Goal: Task Accomplishment & Management: Manage account settings

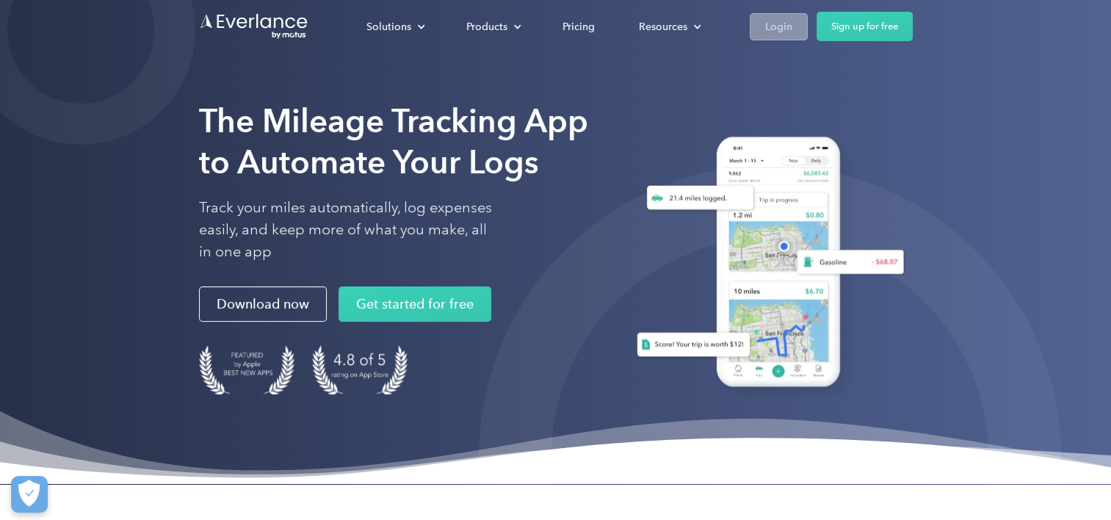
click at [769, 21] on div "Login" at bounding box center [778, 27] width 27 height 18
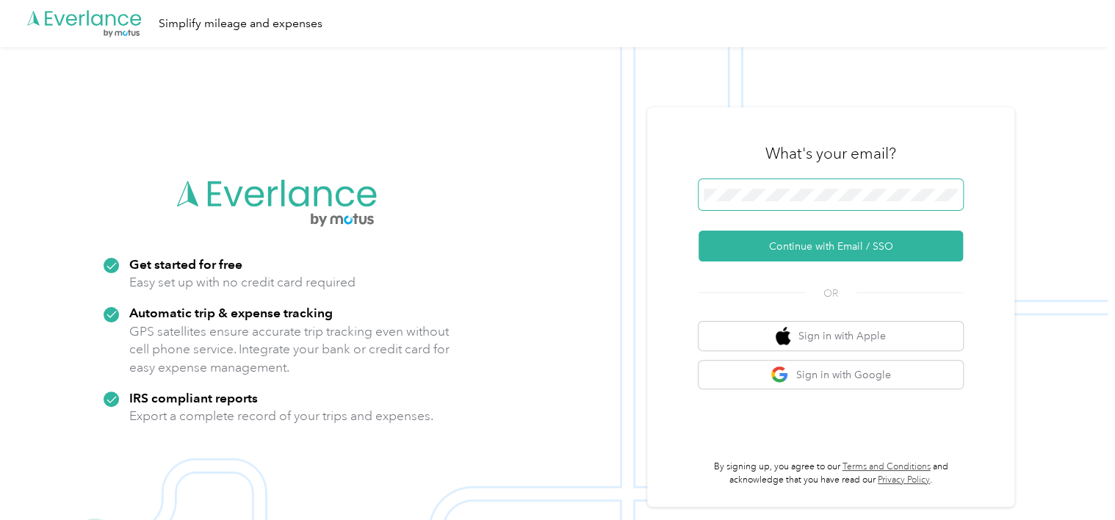
click at [786, 186] on span at bounding box center [831, 194] width 264 height 31
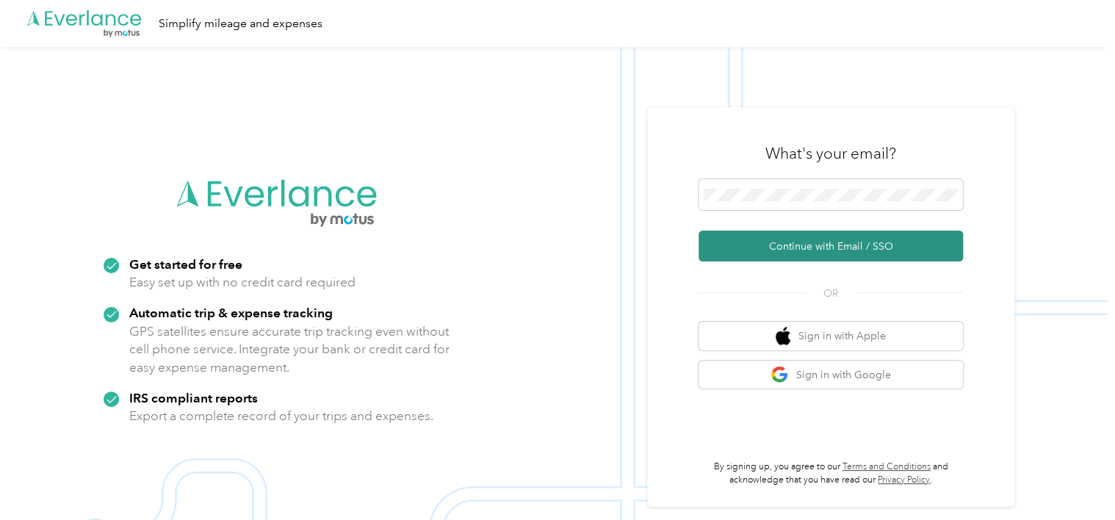
click at [826, 252] on button "Continue with Email / SSO" at bounding box center [831, 246] width 264 height 31
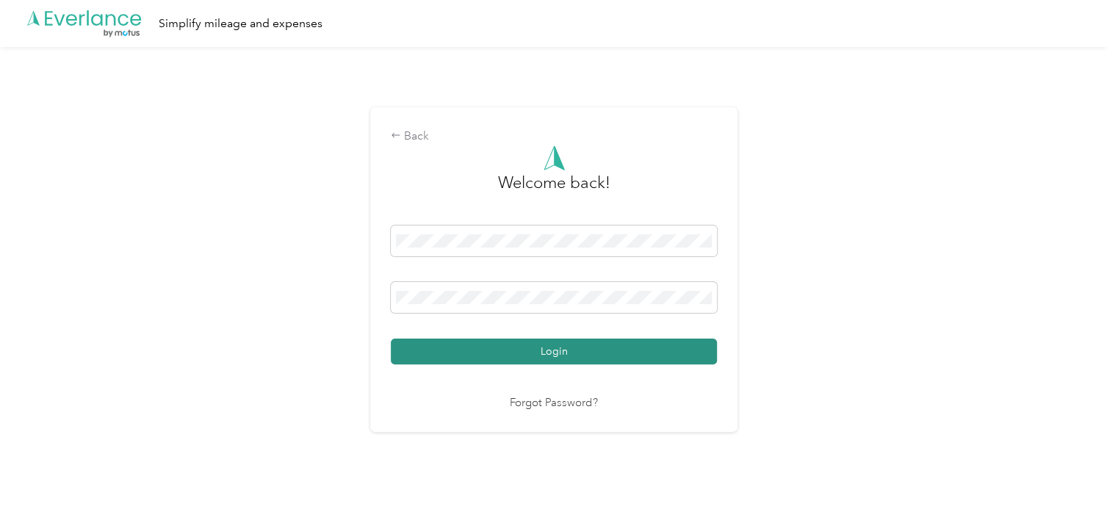
click at [542, 349] on button "Login" at bounding box center [554, 352] width 326 height 26
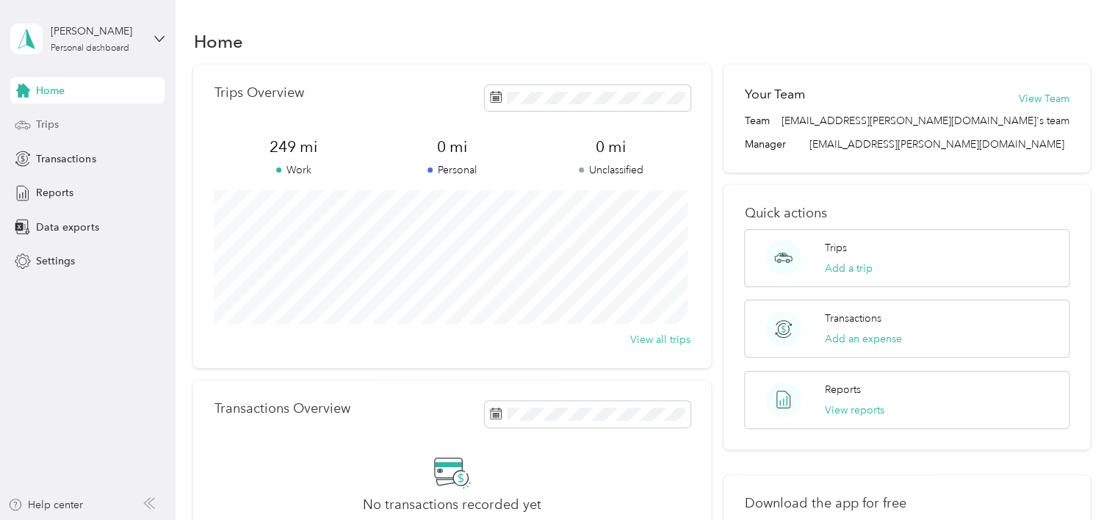
click at [61, 123] on div "Trips" at bounding box center [87, 125] width 154 height 26
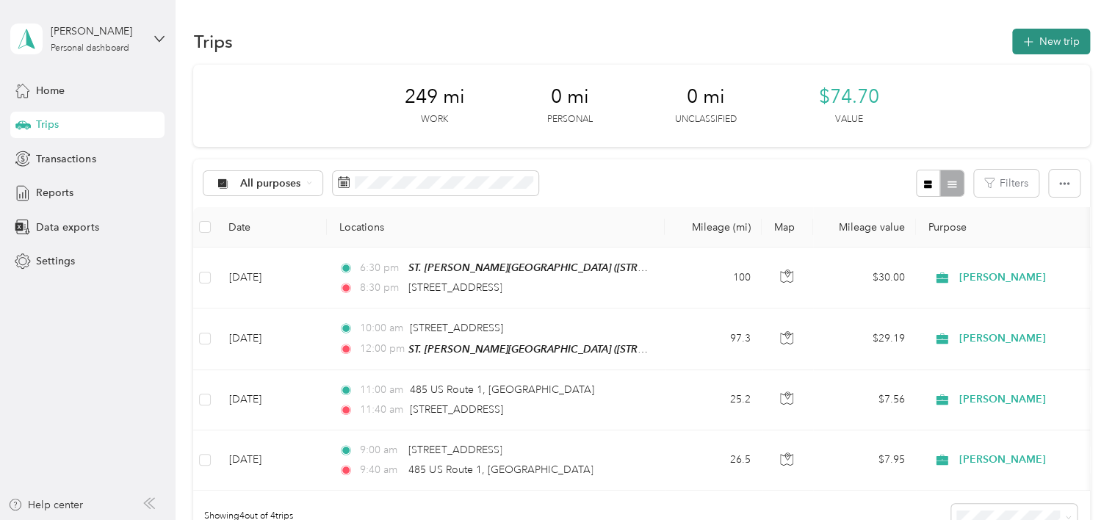
click at [1028, 32] on button "New trip" at bounding box center [1051, 42] width 78 height 26
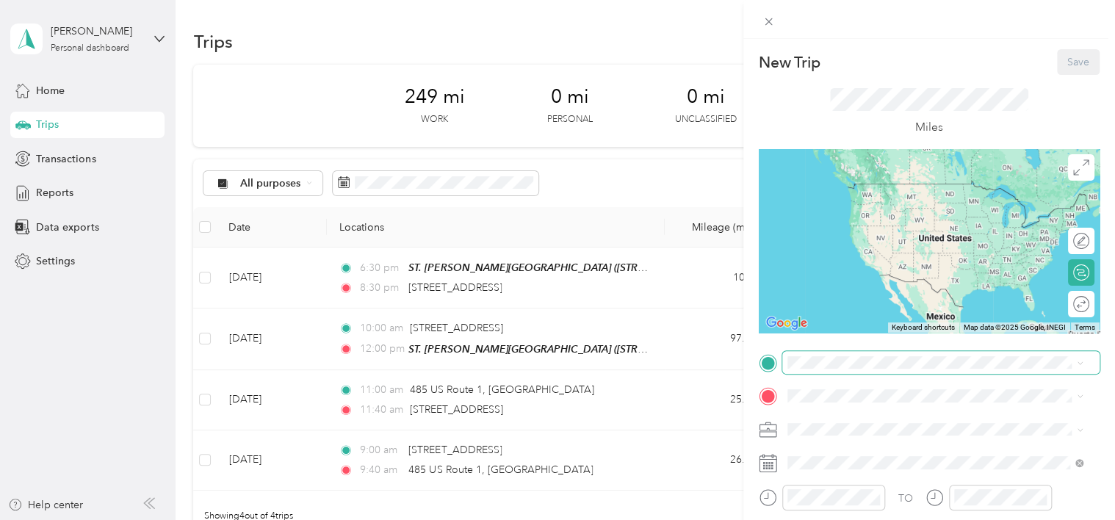
click at [862, 373] on span at bounding box center [940, 363] width 317 height 24
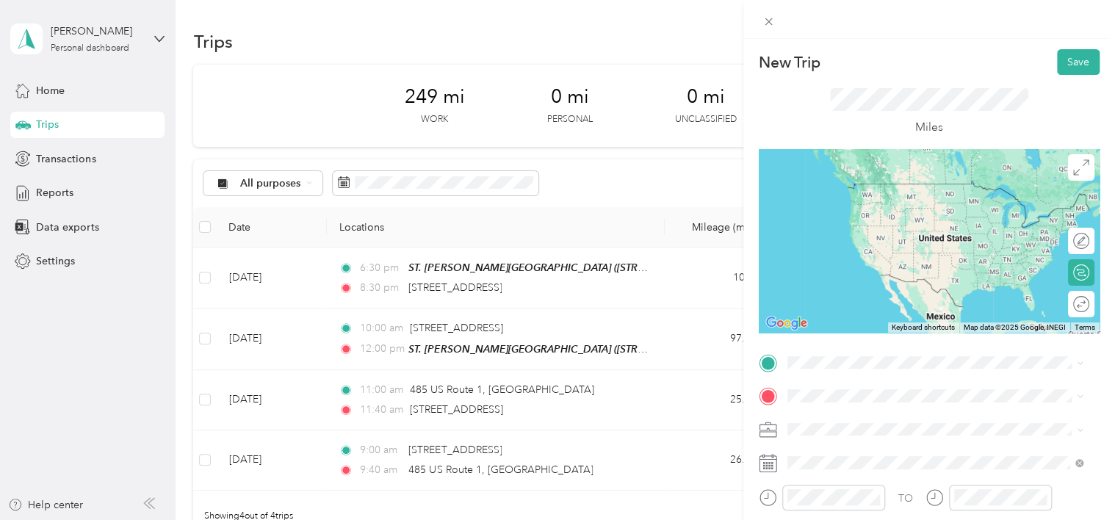
click at [990, 213] on li "TEAM ACOSTA METRO NEW YORK 1515 Broad Street, 7003, Bloomfield, NJ, USA" at bounding box center [935, 192] width 306 height 51
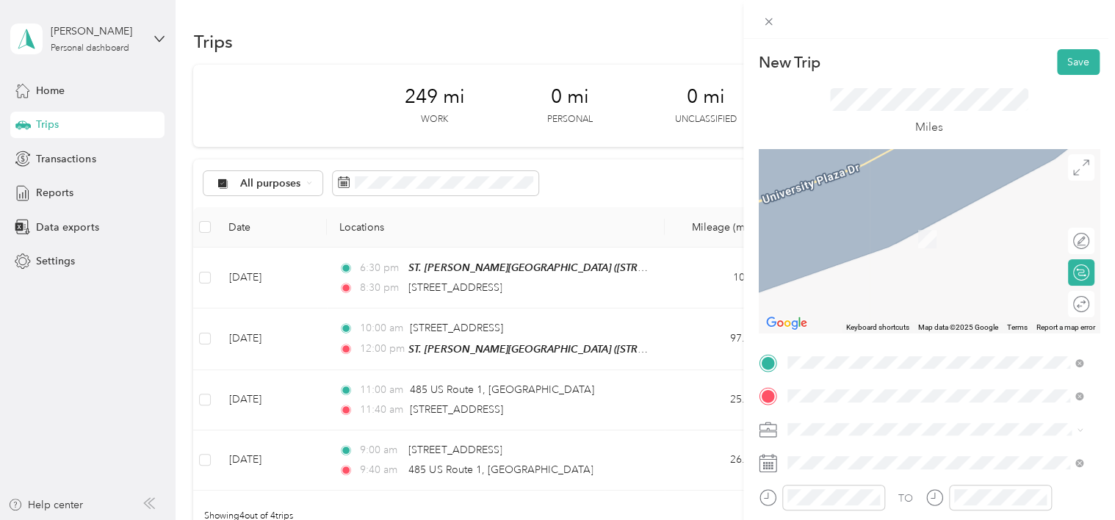
click at [915, 359] on div "TEAM Superfresh Food World 115 Belmont Ave, 071091017, Belleville, NJ, USA" at bounding box center [896, 342] width 162 height 36
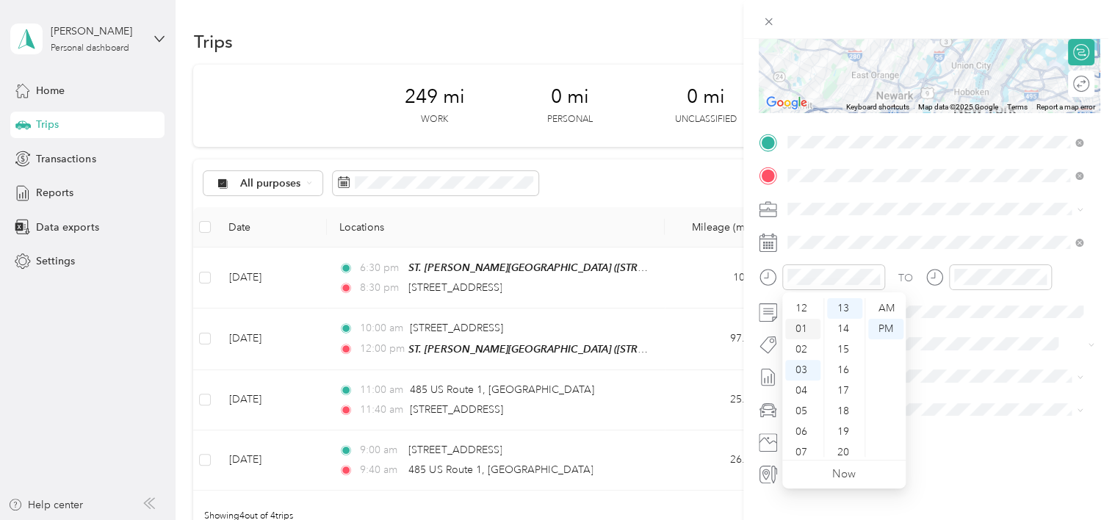
click at [805, 335] on div "01" at bounding box center [802, 329] width 35 height 21
click at [846, 317] on div "00" at bounding box center [844, 308] width 35 height 21
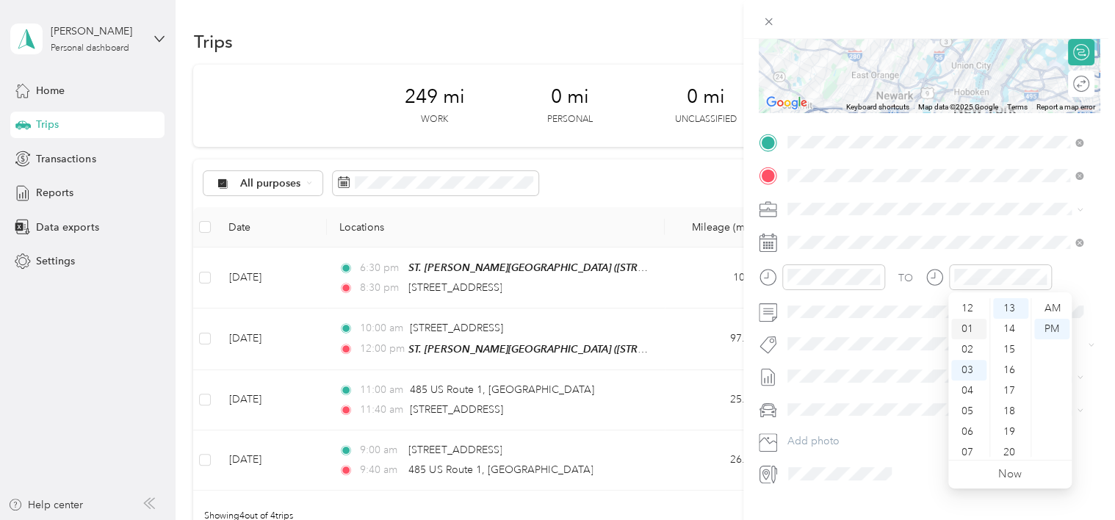
click at [973, 329] on div "01" at bounding box center [968, 329] width 35 height 21
click at [1011, 354] on div "15" at bounding box center [1010, 349] width 35 height 21
click at [1092, 325] on form "New Trip Save This trip cannot be edited because it is either under review, app…" at bounding box center [929, 157] width 372 height 657
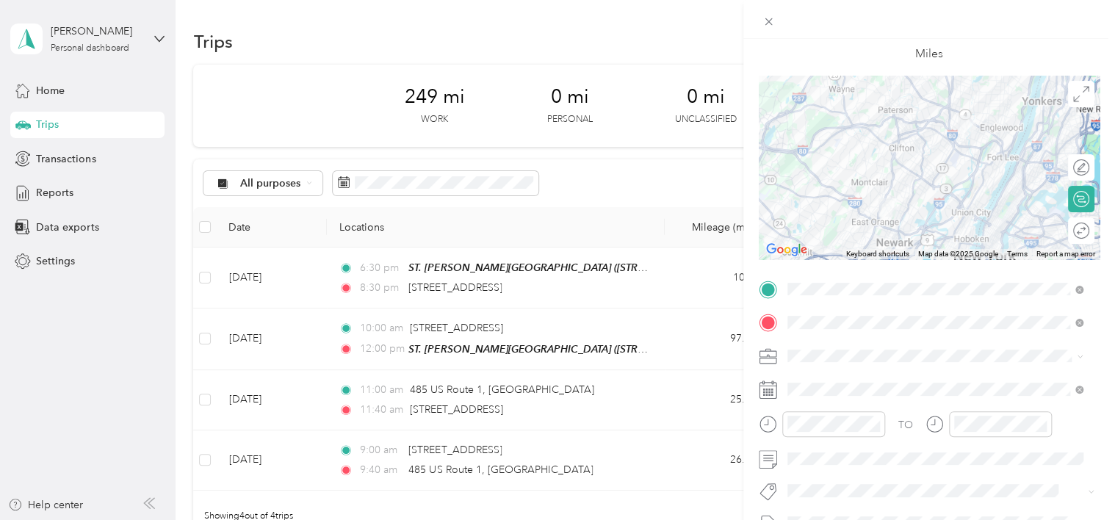
scroll to position [0, 0]
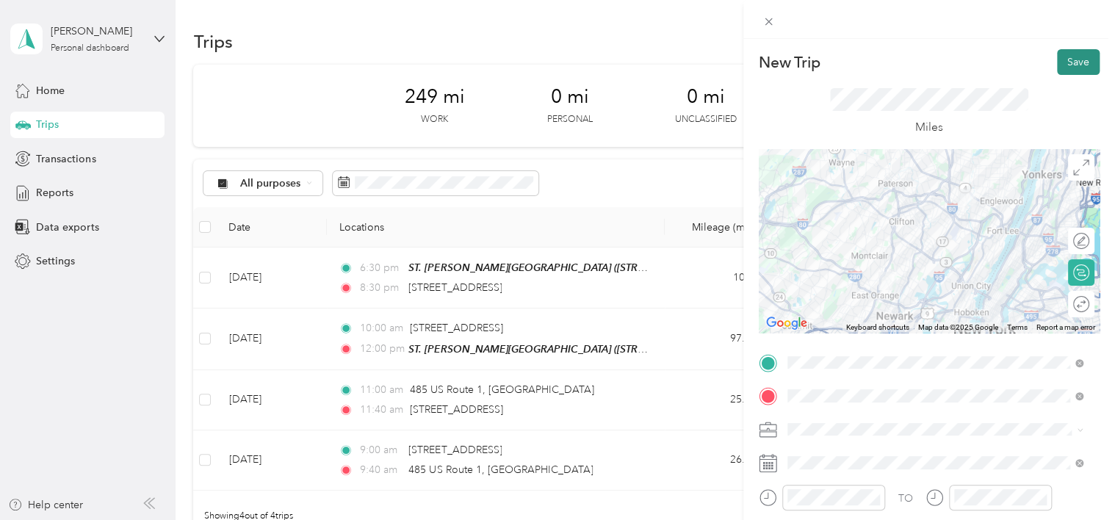
click at [1061, 63] on button "Save" at bounding box center [1078, 62] width 43 height 26
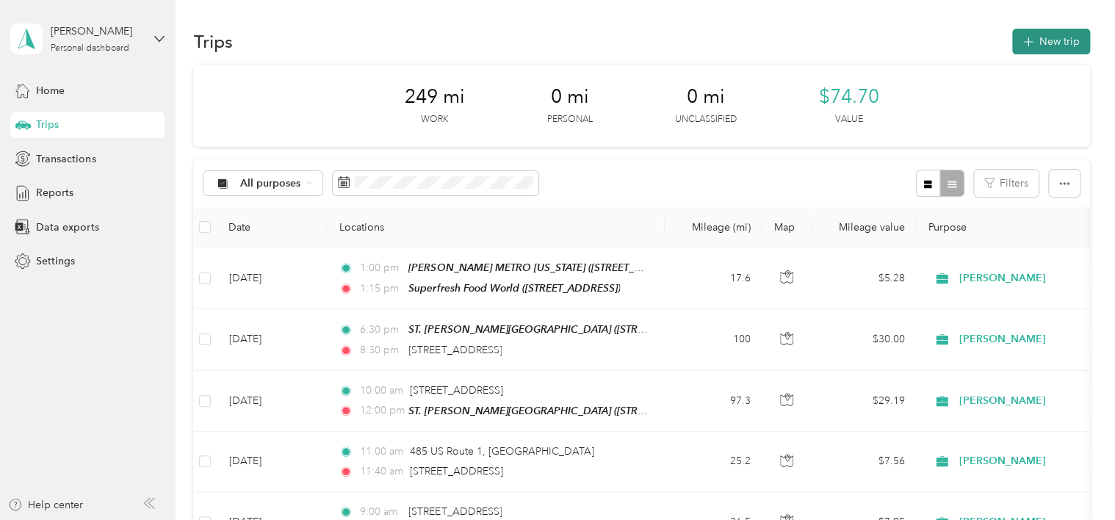
click at [1024, 29] on button "New trip" at bounding box center [1051, 42] width 78 height 26
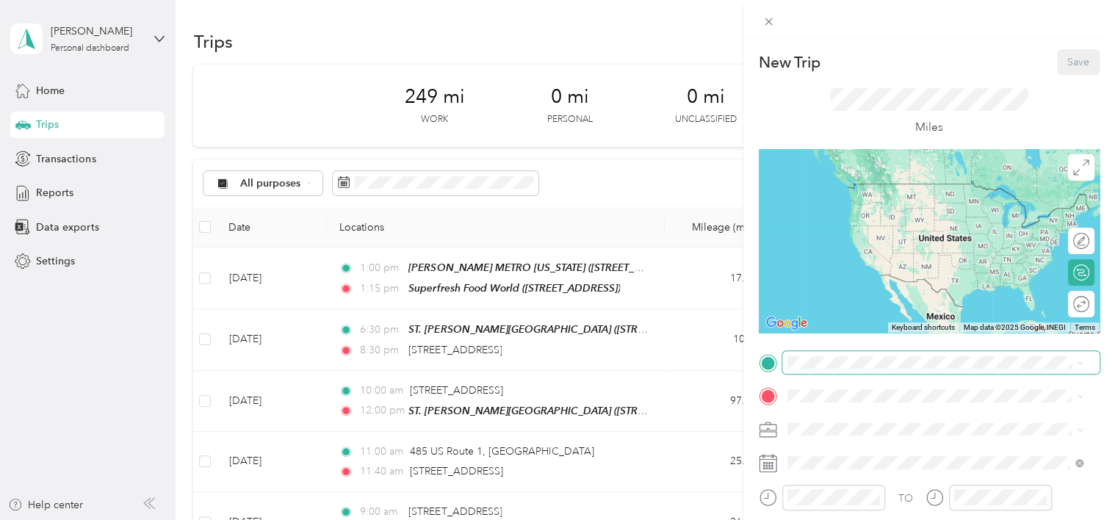
click at [865, 369] on span at bounding box center [940, 363] width 317 height 24
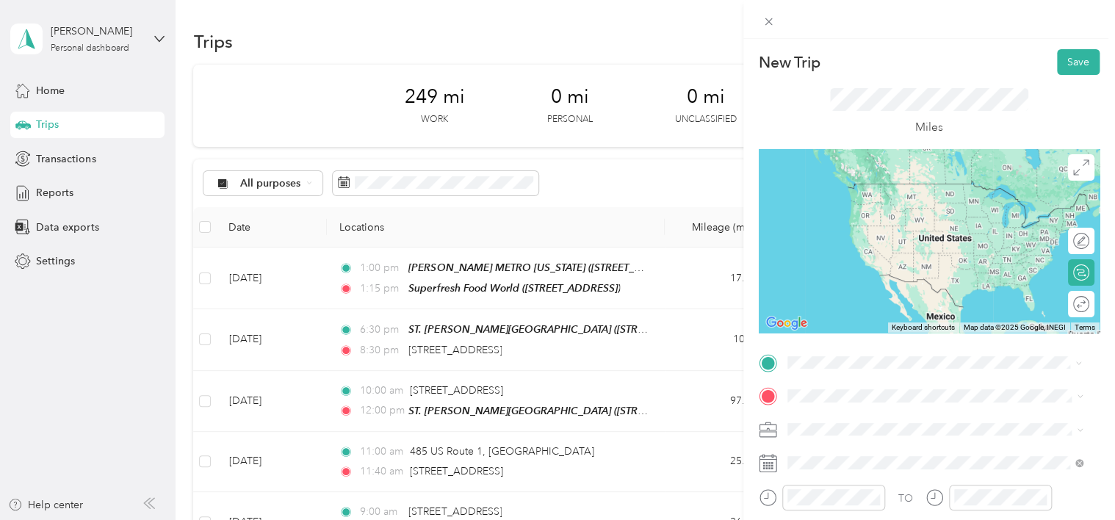
click at [956, 306] on strong "Superfresh Food World" at bounding box center [921, 299] width 112 height 13
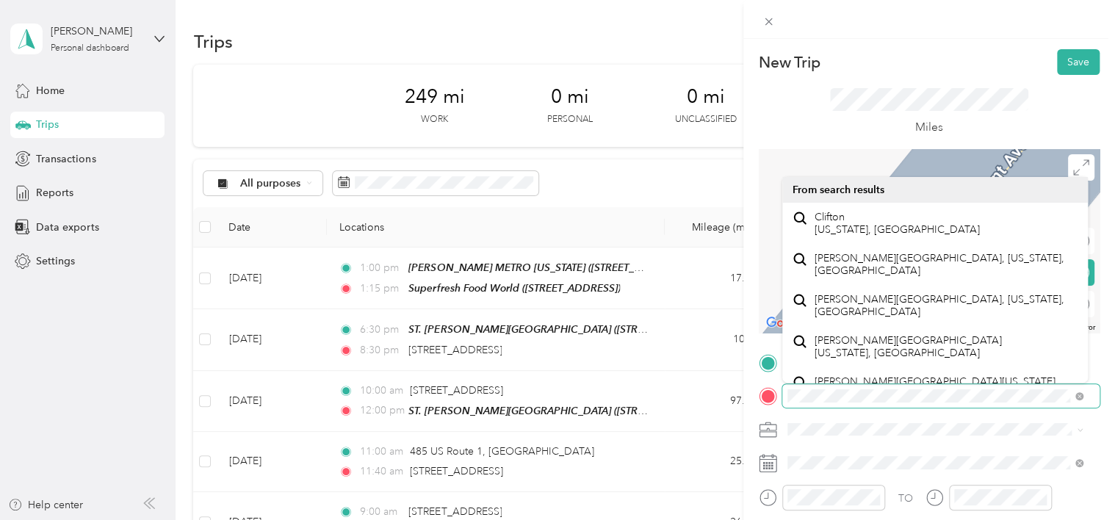
click at [748, 400] on form "New Trip Save This trip cannot be edited because it is either under review, app…" at bounding box center [929, 377] width 372 height 657
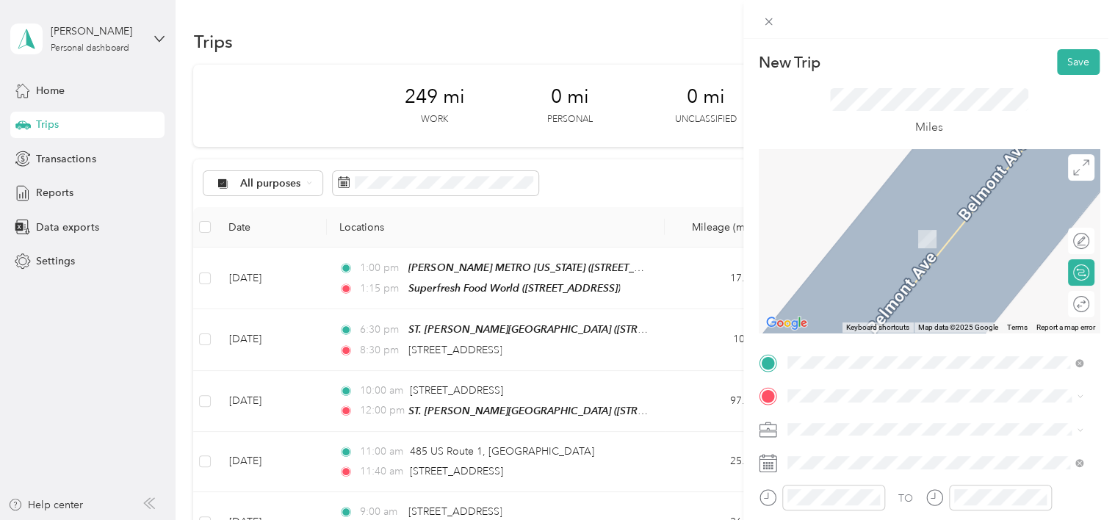
click at [968, 249] on li "TEAM Super Fresh 85 Ackerman Ave, 070111501, Clifton, NJ, USA" at bounding box center [935, 226] width 306 height 51
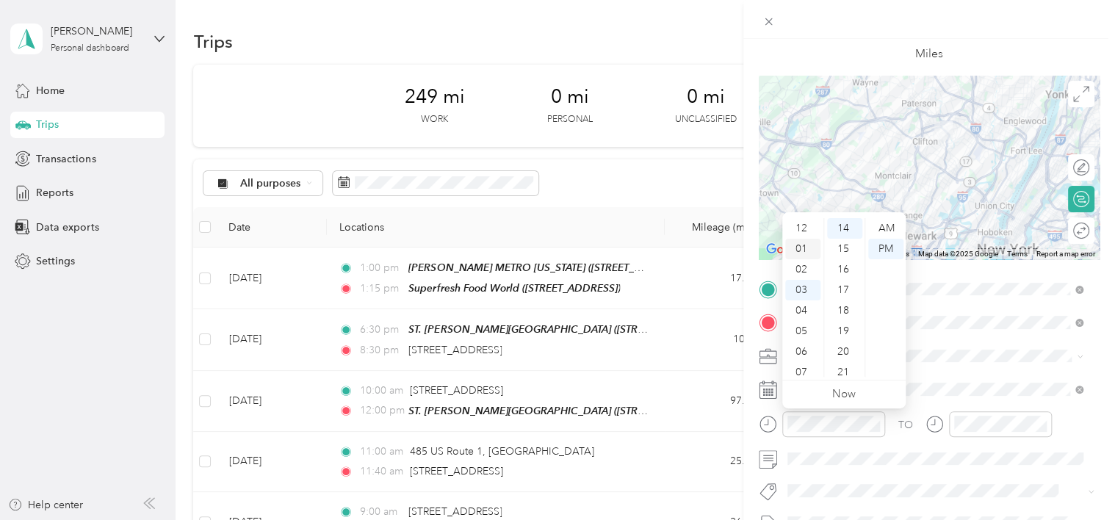
click at [804, 251] on div "01" at bounding box center [802, 249] width 35 height 21
click at [841, 266] on div "30" at bounding box center [844, 263] width 35 height 21
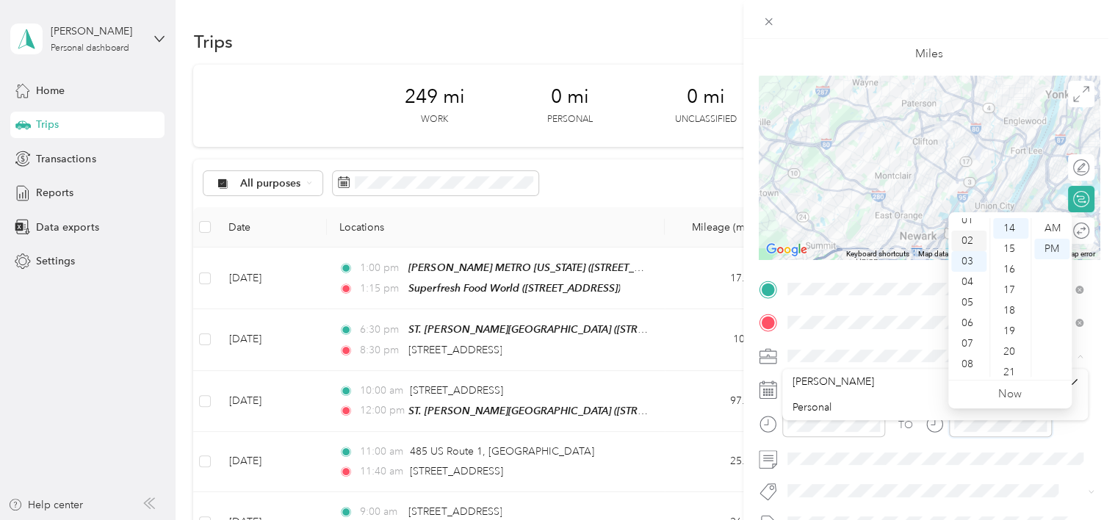
scroll to position [0, 0]
click at [969, 250] on div "01" at bounding box center [968, 249] width 35 height 21
click at [1011, 347] on div "20" at bounding box center [1010, 352] width 35 height 21
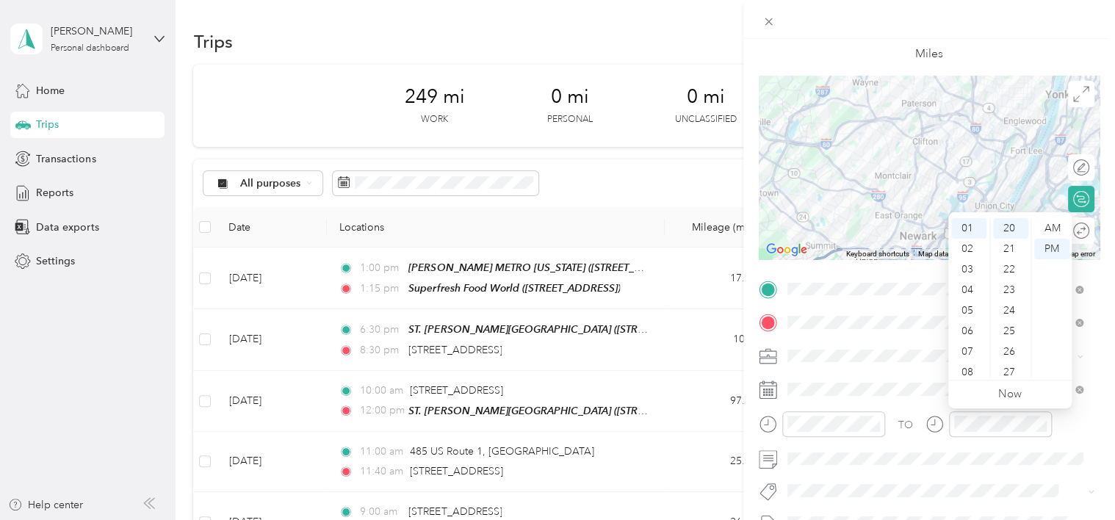
click at [1064, 428] on div "TO" at bounding box center [929, 429] width 341 height 36
click at [960, 250] on div "01" at bounding box center [968, 249] width 35 height 21
click at [1008, 237] on div "50" at bounding box center [1010, 234] width 35 height 21
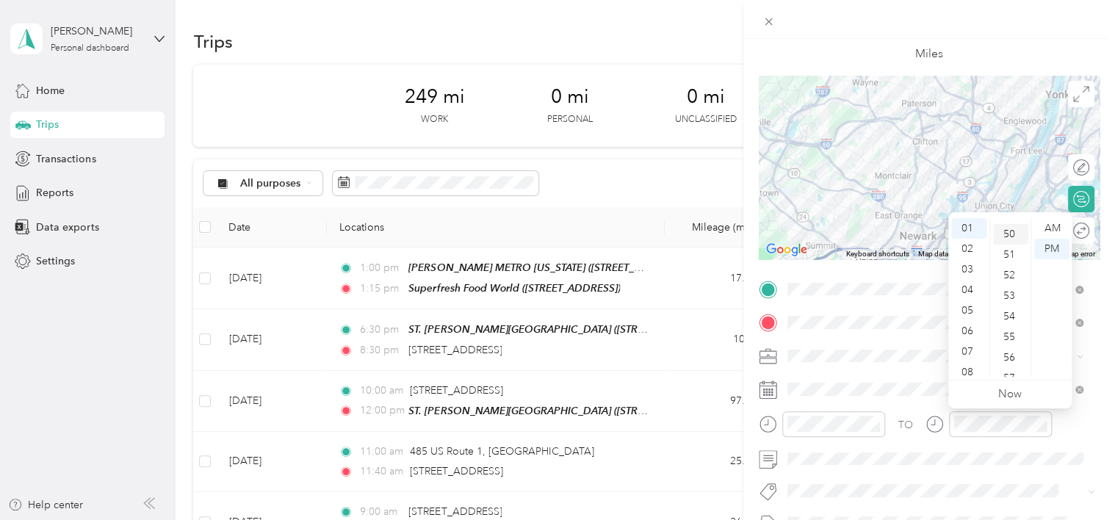
scroll to position [1028, 0]
click at [1065, 427] on div "TO" at bounding box center [929, 429] width 341 height 36
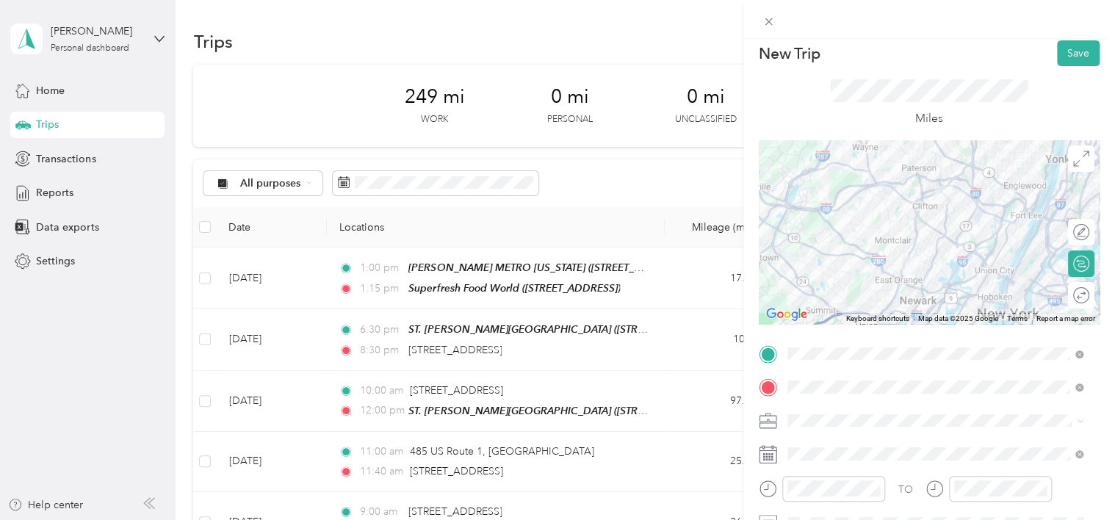
scroll to position [0, 0]
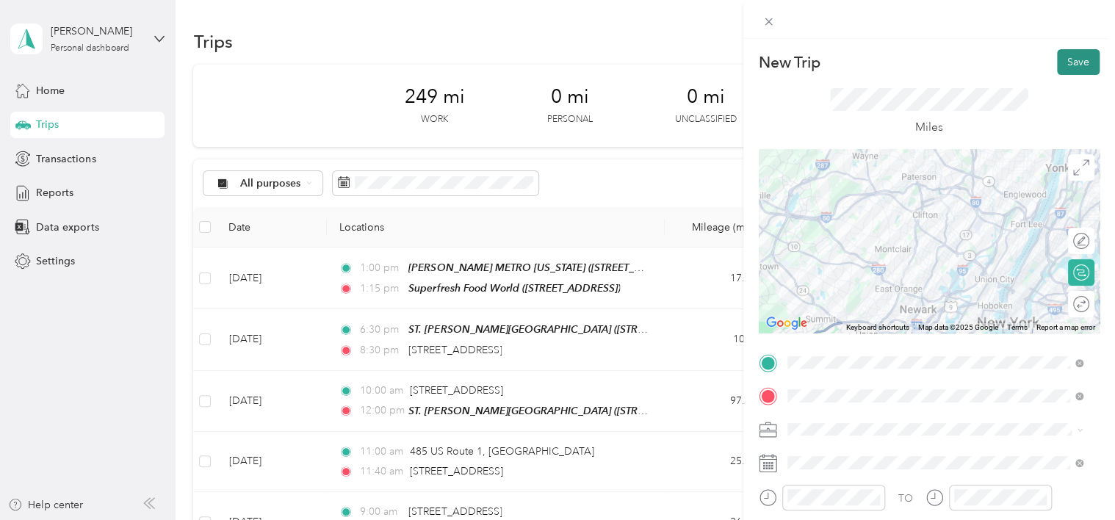
click at [1072, 65] on button "Save" at bounding box center [1078, 62] width 43 height 26
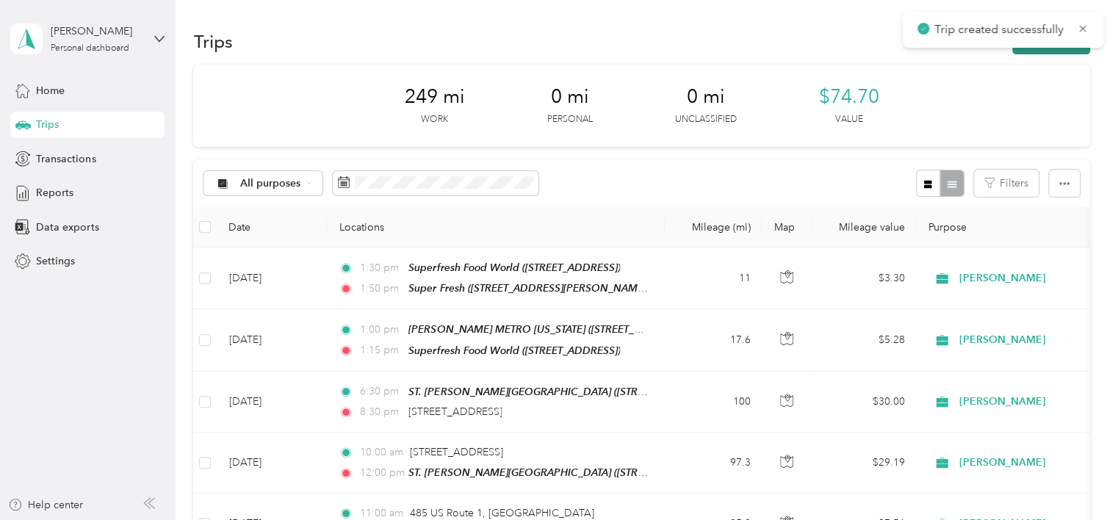
click at [1046, 48] on button "New trip" at bounding box center [1051, 42] width 78 height 26
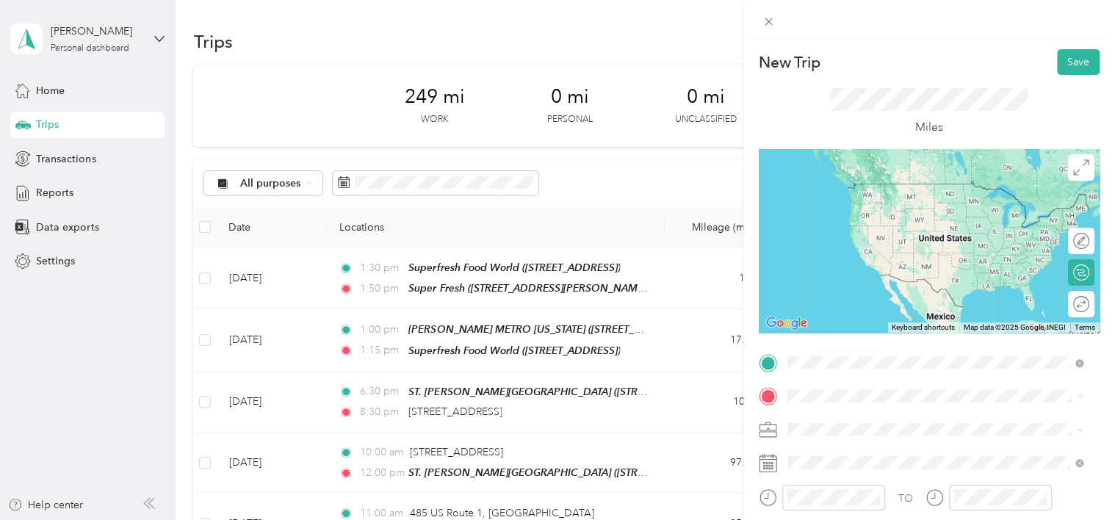
click at [932, 212] on span "85 Ackerman Ave, 070111501, Clifton, NJ, USA" at bounding box center [902, 210] width 175 height 12
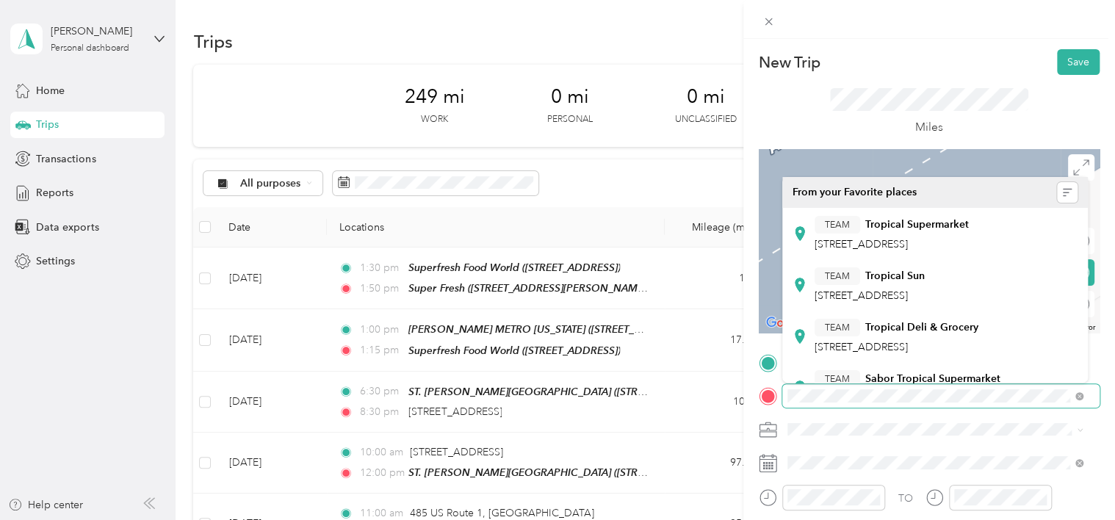
click at [710, 422] on div "New Trip Save This trip cannot be edited because it is either under review, app…" at bounding box center [557, 260] width 1115 height 520
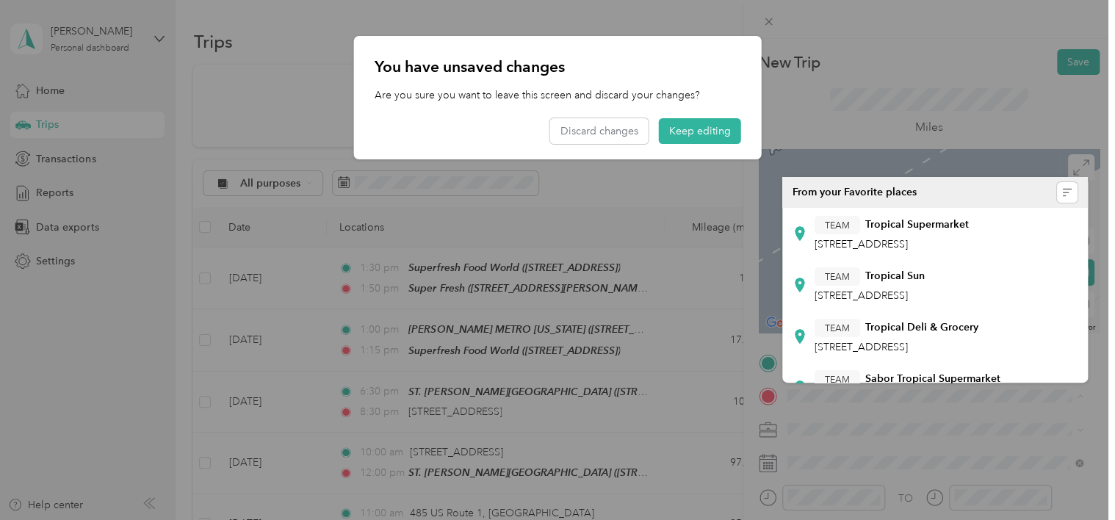
drag, startPoint x: 691, startPoint y: 130, endPoint x: 691, endPoint y: 156, distance: 25.7
click at [691, 156] on div "You have unsaved changes Are you sure you want to leave this screen and discard…" at bounding box center [558, 97] width 408 height 123
click at [697, 139] on button "Keep editing" at bounding box center [700, 131] width 82 height 26
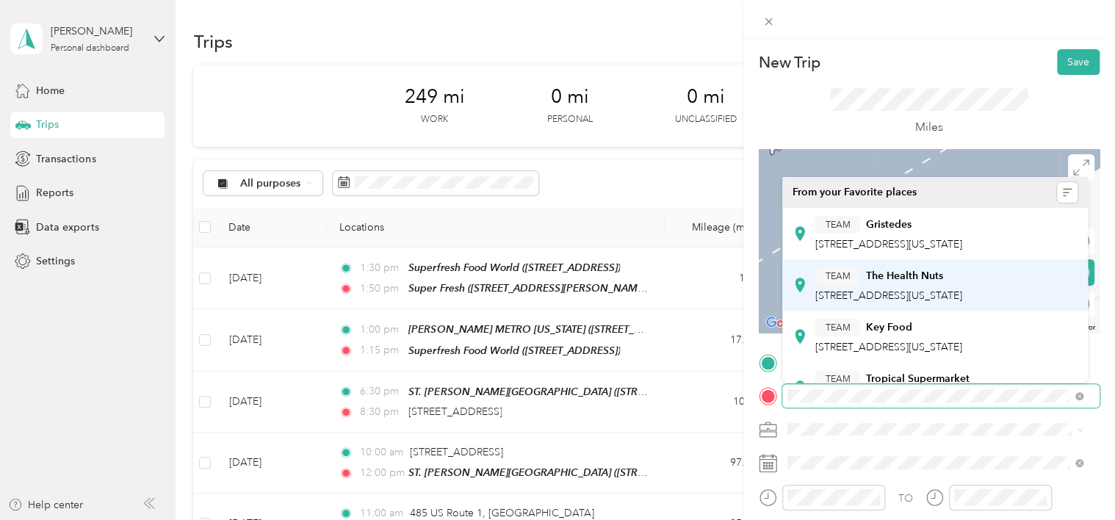
scroll to position [73, 0]
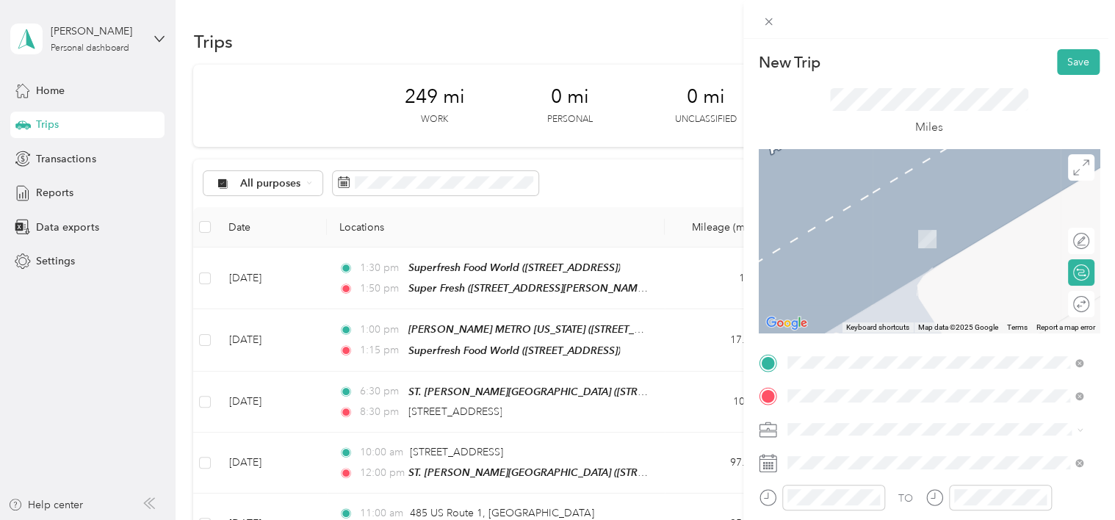
click at [969, 308] on div "TEAM Tropical Supermarket" at bounding box center [892, 306] width 154 height 18
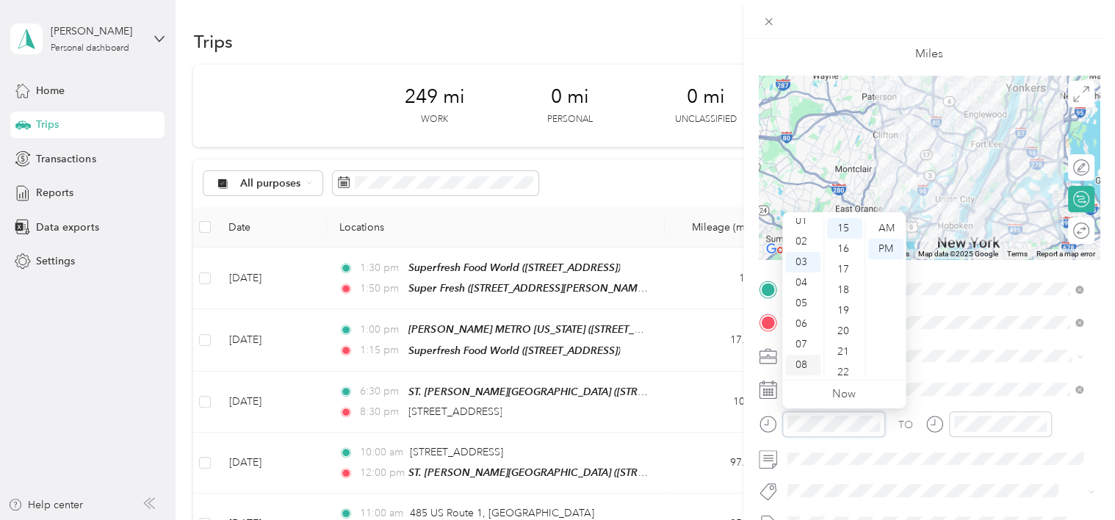
scroll to position [0, 0]
click at [801, 273] on div "02" at bounding box center [802, 269] width 35 height 21
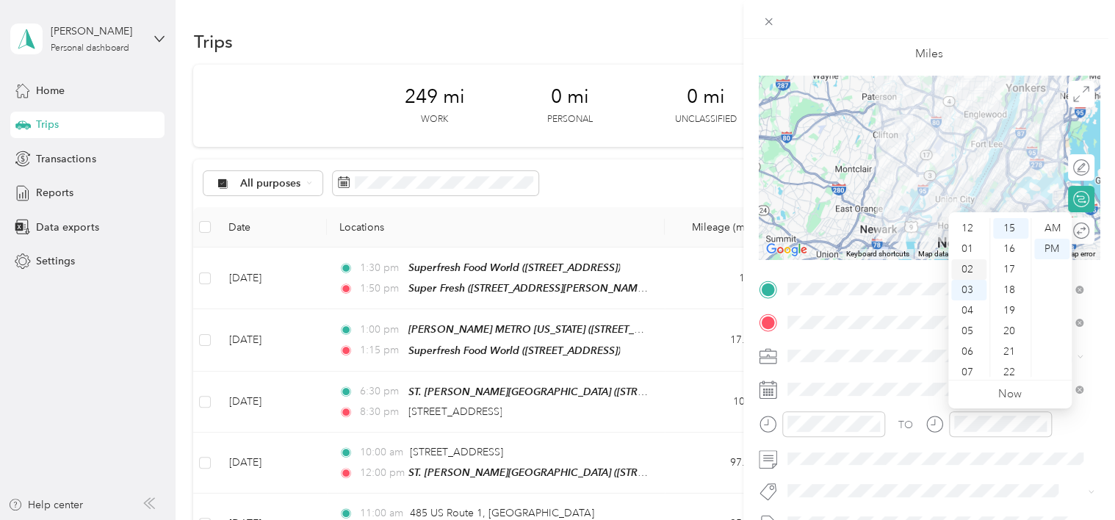
click at [966, 275] on div "02" at bounding box center [968, 269] width 35 height 21
click at [1014, 317] on div "30" at bounding box center [1010, 316] width 35 height 21
click at [1062, 434] on div "TO" at bounding box center [929, 429] width 341 height 36
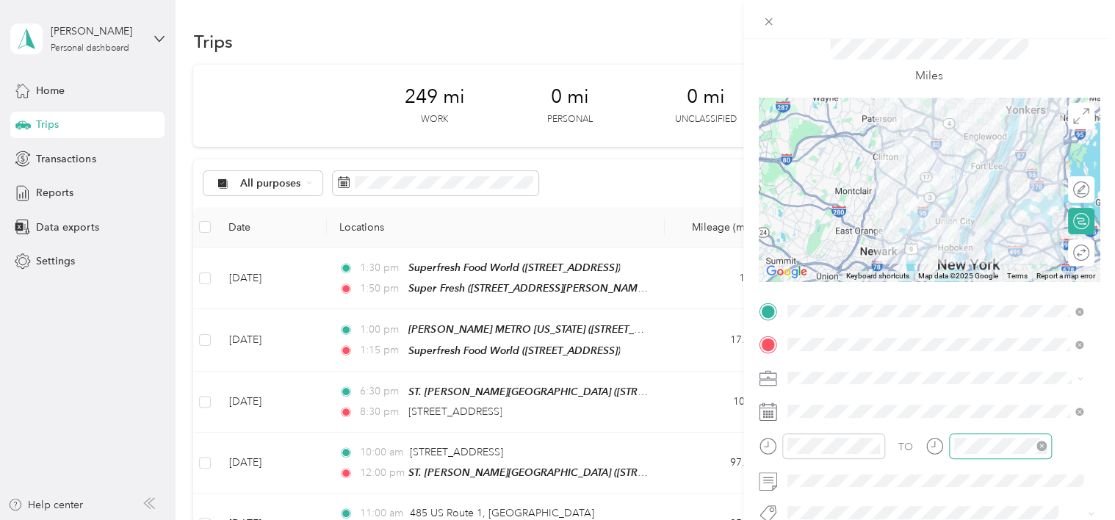
scroll to position [0, 0]
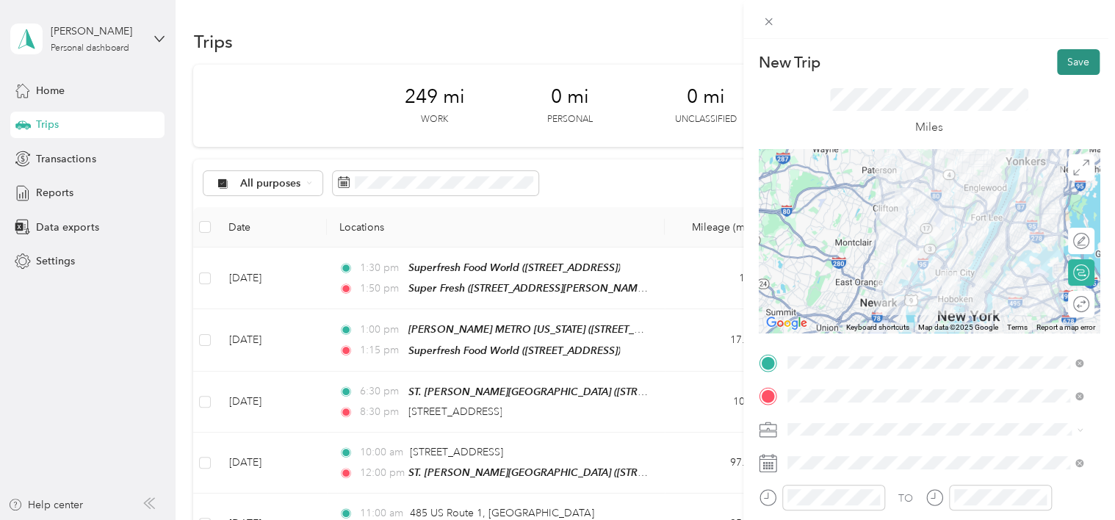
click at [1057, 60] on button "Save" at bounding box center [1078, 62] width 43 height 26
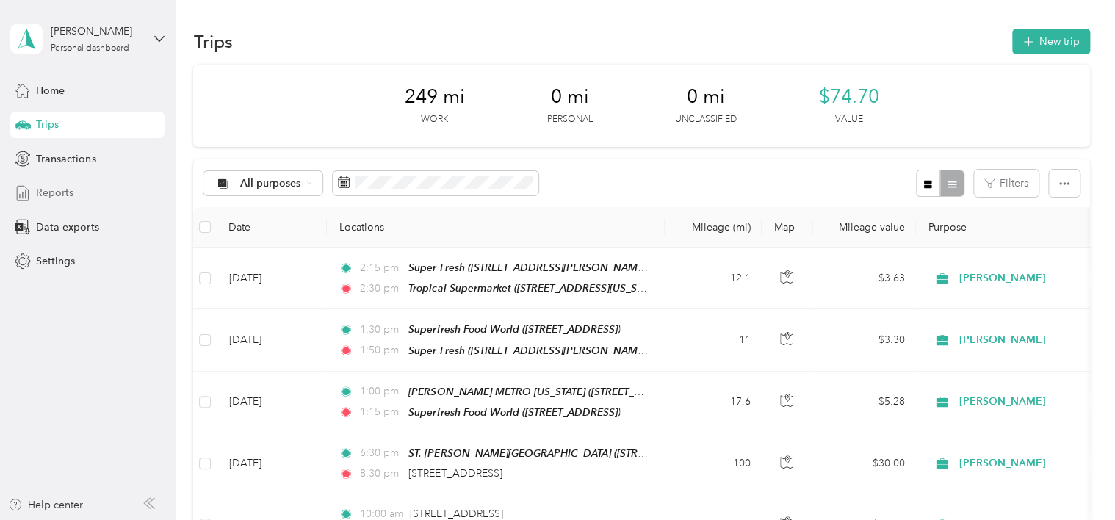
click at [86, 194] on div "Reports" at bounding box center [87, 193] width 154 height 26
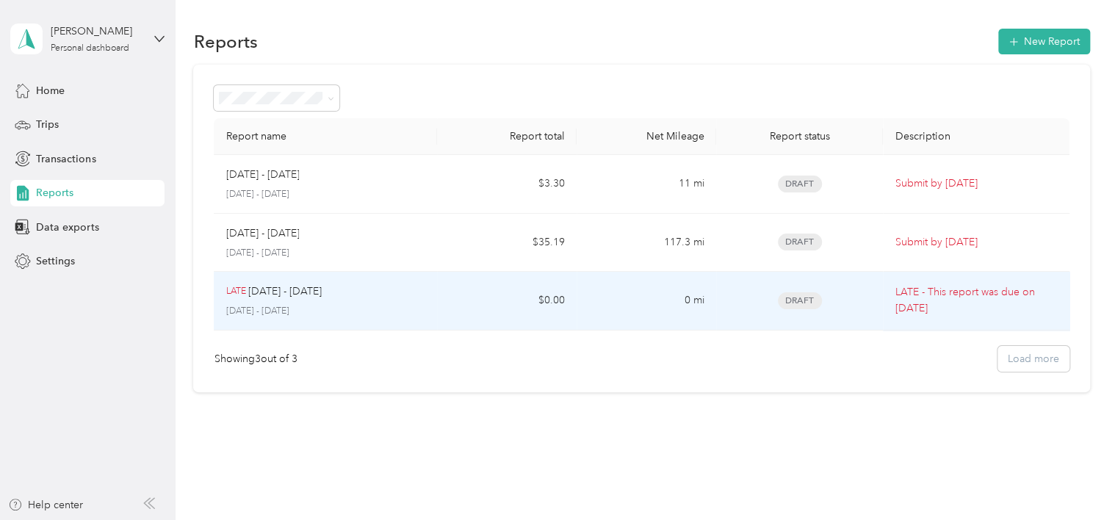
click at [453, 309] on td "$0.00" at bounding box center [507, 301] width 140 height 59
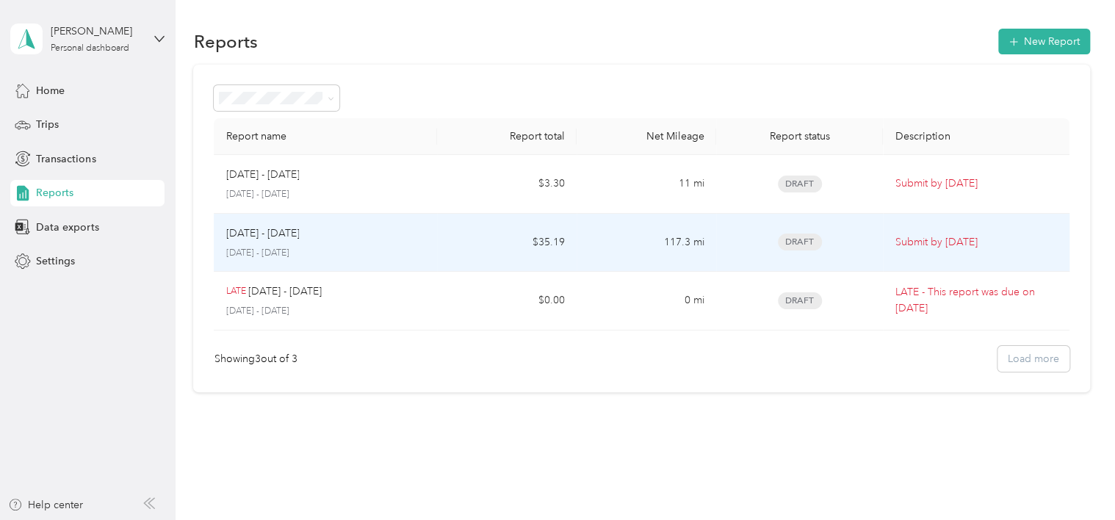
click at [482, 241] on td "$35.19" at bounding box center [507, 243] width 140 height 59
click at [583, 244] on td "117.3 mi" at bounding box center [647, 243] width 140 height 59
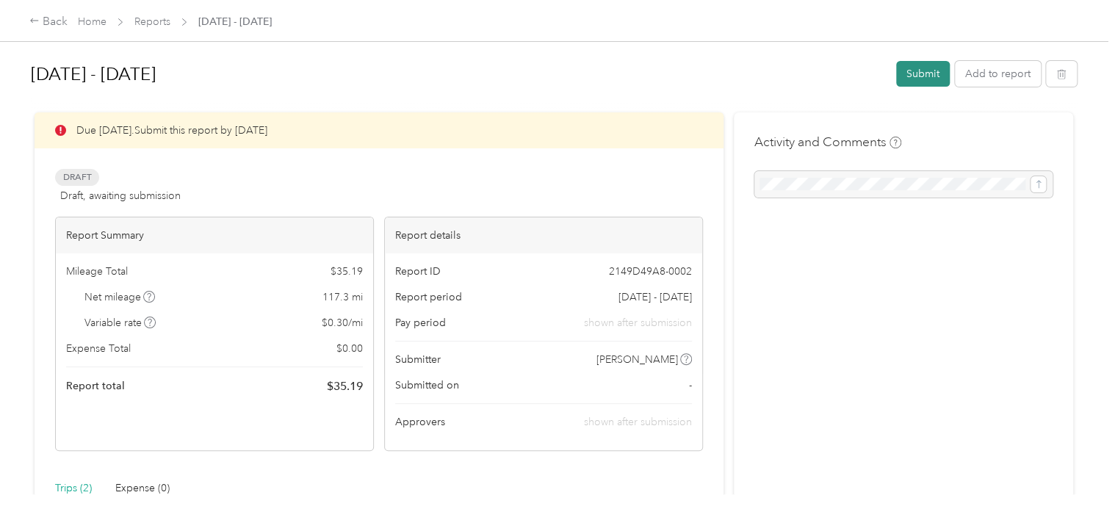
click at [940, 73] on button "Submit" at bounding box center [923, 74] width 54 height 26
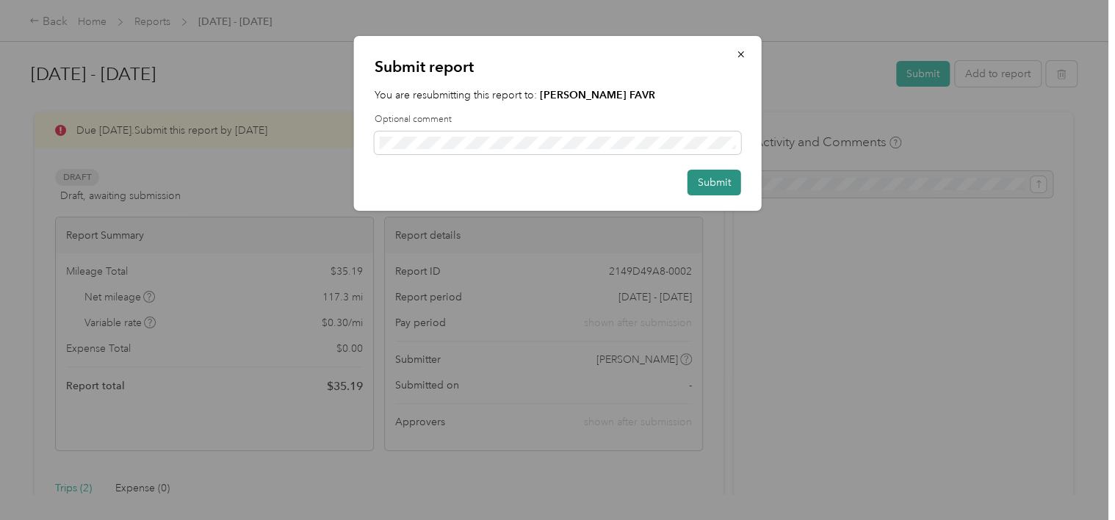
click at [726, 179] on button "Submit" at bounding box center [715, 183] width 54 height 26
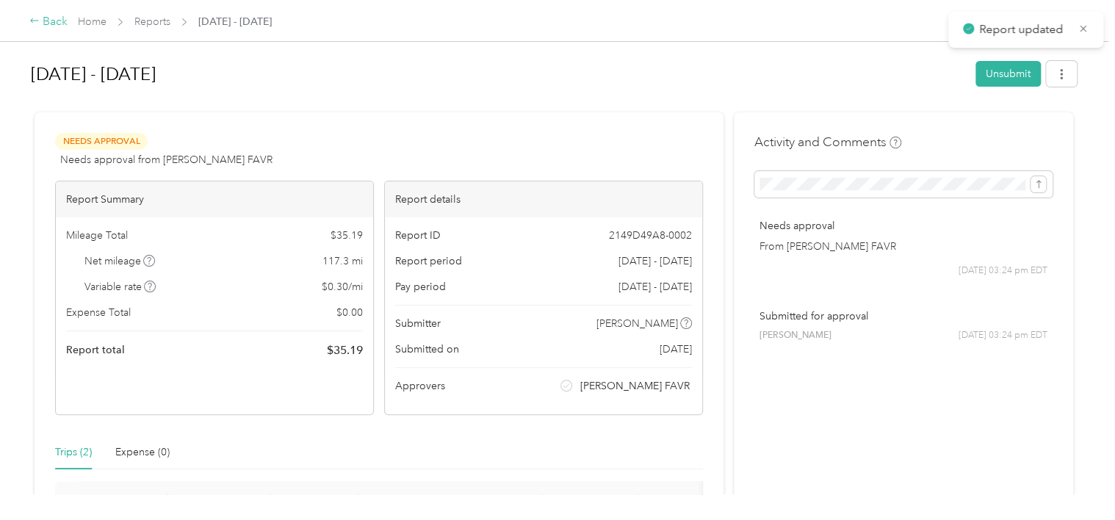
click at [32, 18] on icon at bounding box center [34, 20] width 10 height 10
